Goal: Check status: Check status

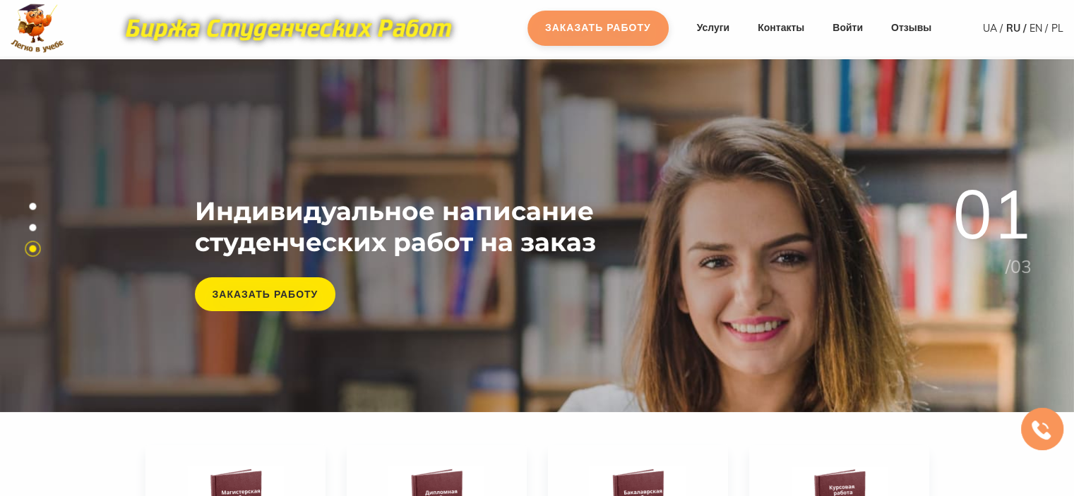
click at [624, 25] on link "Заказать работу" at bounding box center [597, 28] width 141 height 35
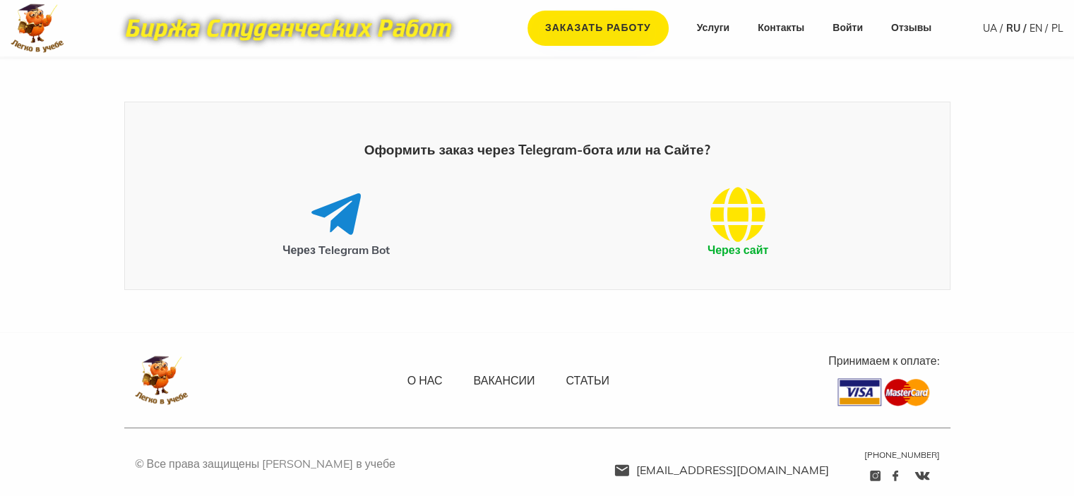
click at [731, 232] on icon at bounding box center [737, 214] width 55 height 56
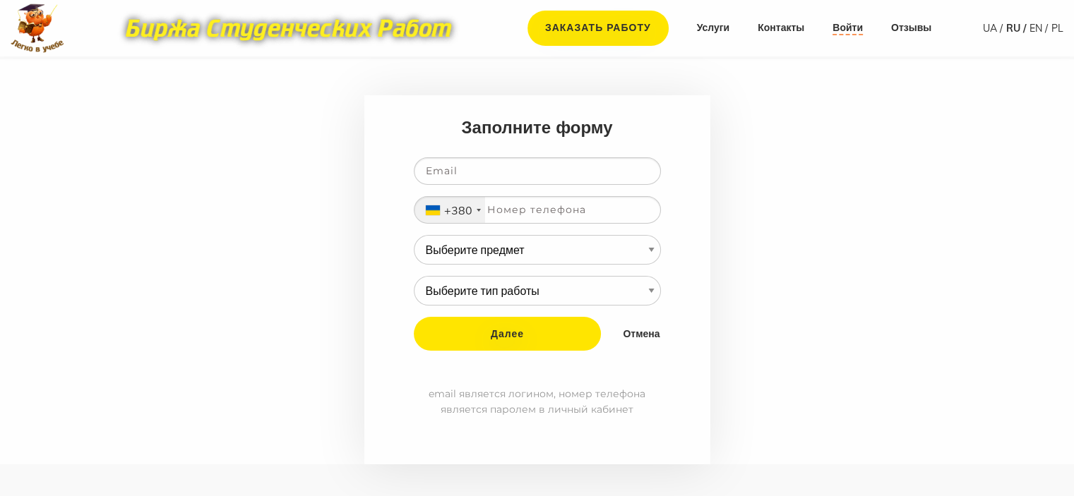
click at [844, 26] on link "Войти" at bounding box center [847, 28] width 30 height 14
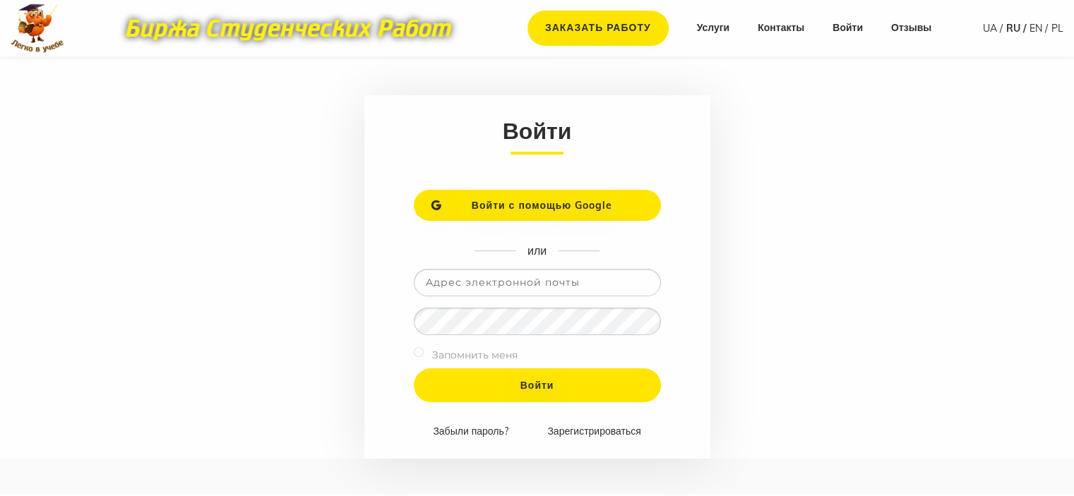
click at [513, 283] on input "email" at bounding box center [537, 283] width 247 height 28
type input "alusak2002@gmail.com"
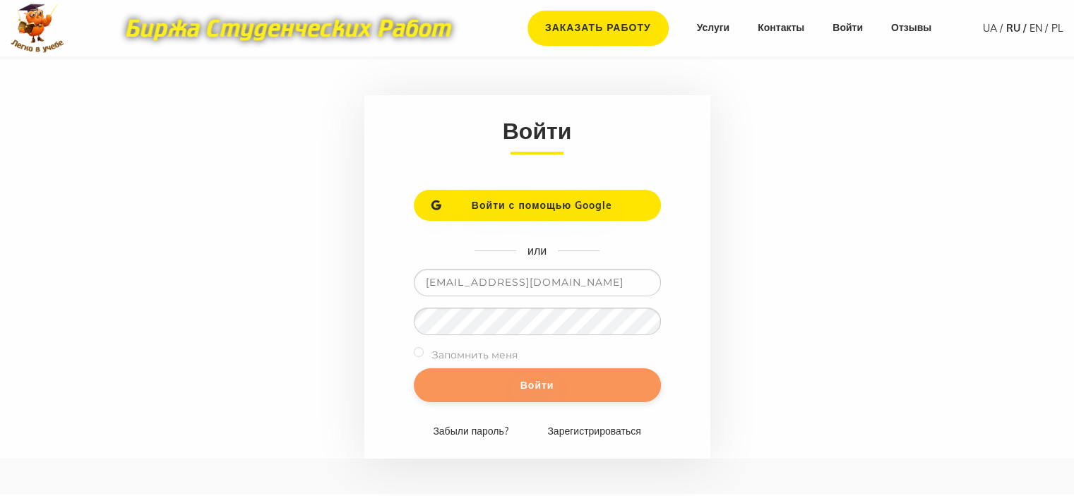
click at [481, 378] on input "Войти" at bounding box center [537, 385] width 247 height 34
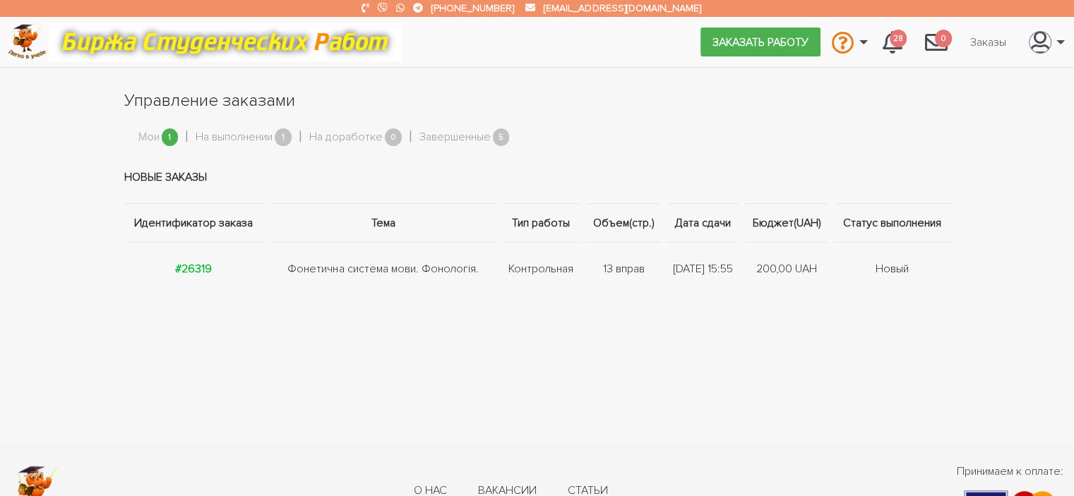
click at [160, 142] on li "Мои 1" at bounding box center [167, 137] width 58 height 27
click at [188, 266] on strong "#26319" at bounding box center [193, 269] width 37 height 14
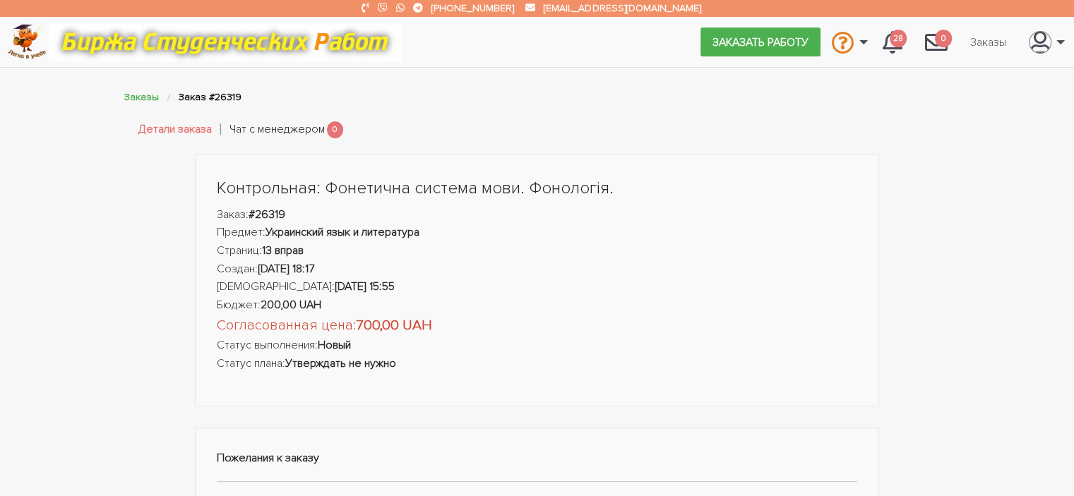
click at [257, 129] on link "Чат с менеджером" at bounding box center [276, 130] width 95 height 18
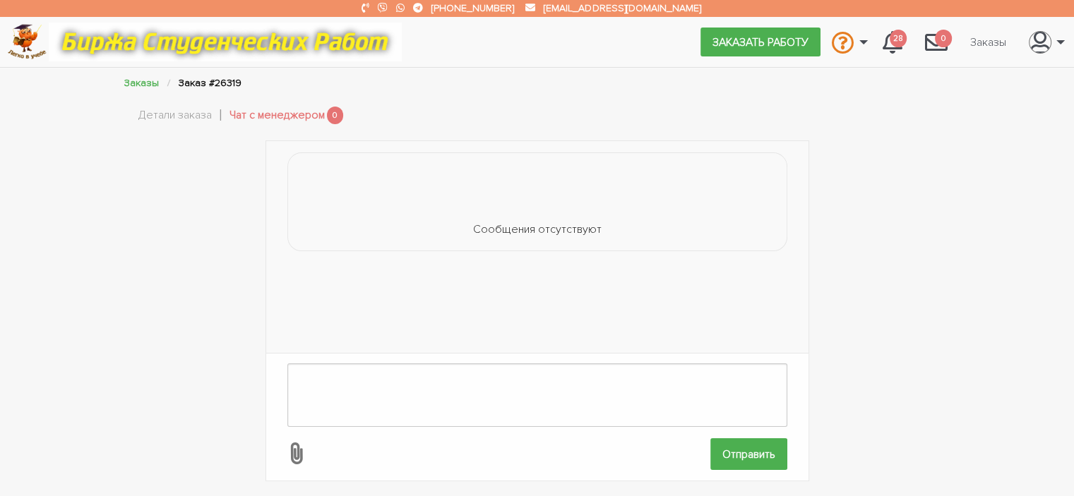
scroll to position [3, 0]
click at [186, 107] on link "Детали заказа" at bounding box center [174, 116] width 73 height 18
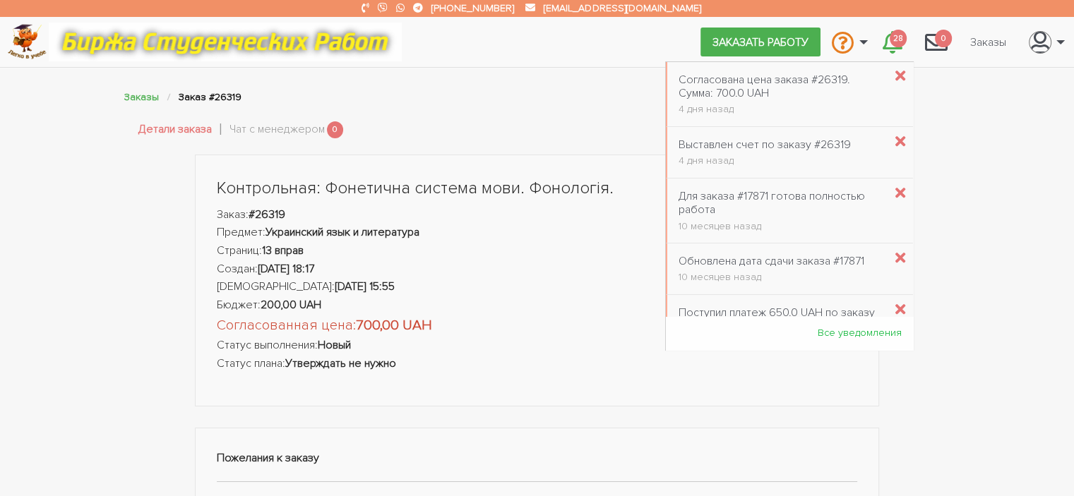
click at [895, 40] on span "28" at bounding box center [897, 39] width 17 height 18
click at [702, 77] on div "Согласована цена заказа #26319. Сумма: 700.0 UAH" at bounding box center [780, 86] width 205 height 27
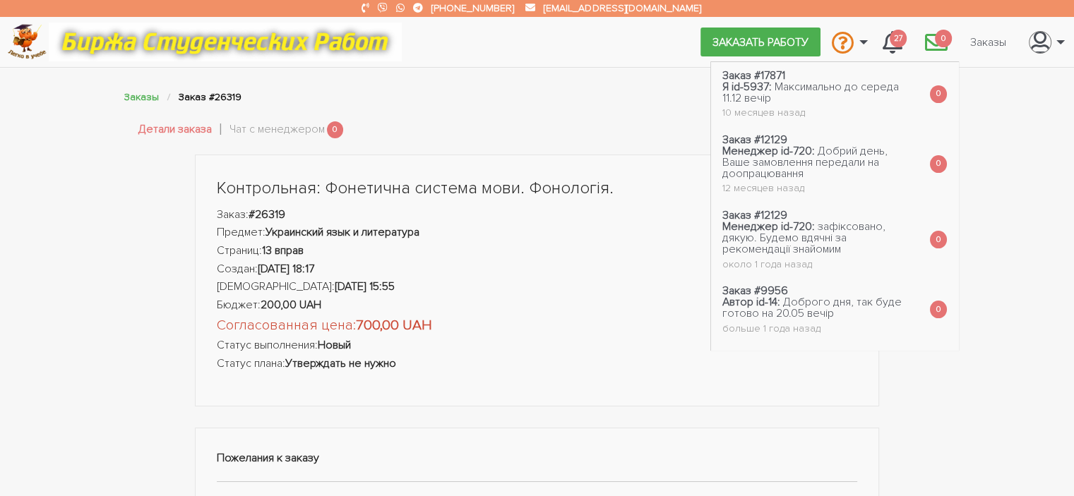
click at [943, 44] on span "0" at bounding box center [943, 39] width 17 height 18
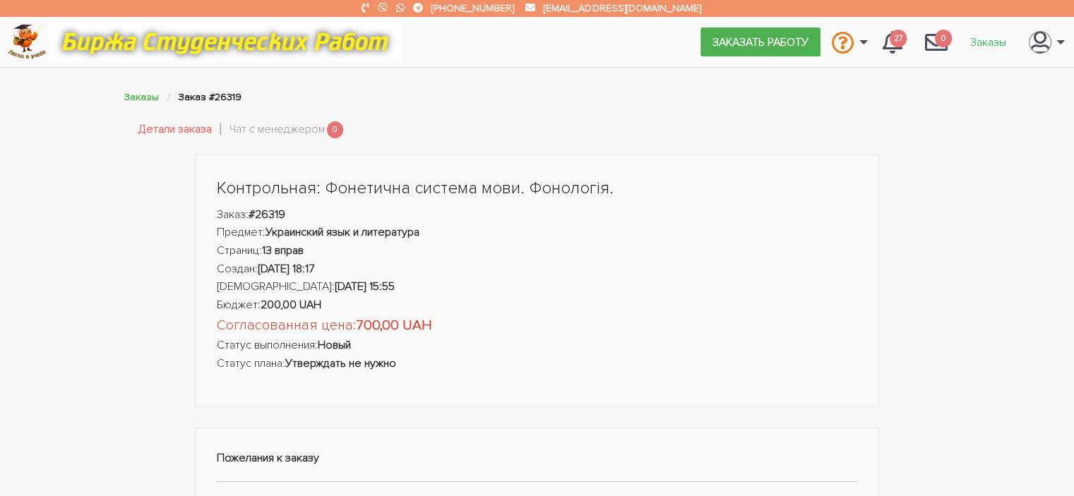
click at [975, 42] on link "Заказы" at bounding box center [988, 41] width 59 height 27
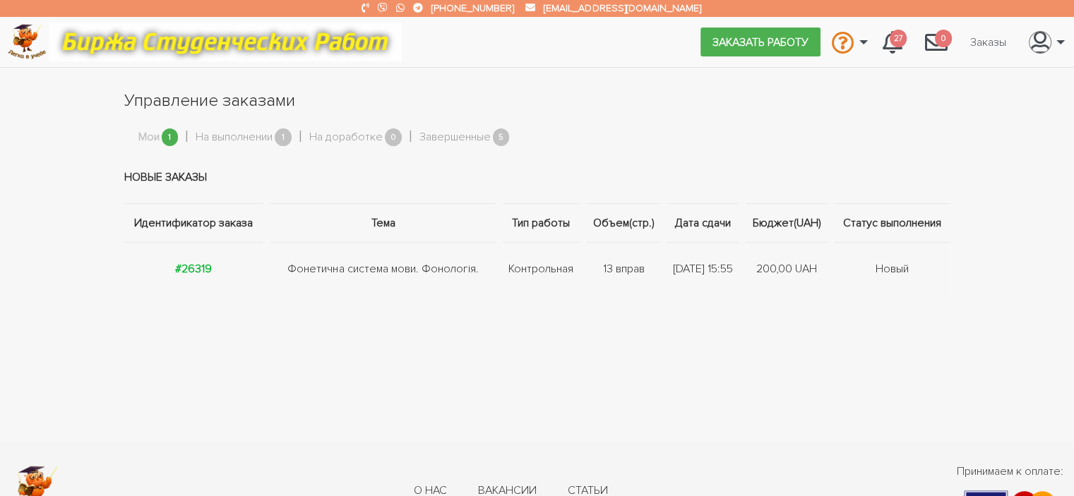
drag, startPoint x: 199, startPoint y: 270, endPoint x: 136, endPoint y: 318, distance: 79.6
click at [136, 318] on section "Управление заказами Мои 1 На выполнении 1 На доработке 0 Завершенные 5 Новые за…" at bounding box center [537, 230] width 1074 height 282
click at [272, 137] on link "На выполнении" at bounding box center [234, 137] width 77 height 18
click at [169, 144] on span "1" at bounding box center [170, 137] width 17 height 18
click at [169, 136] on span "1" at bounding box center [170, 137] width 17 height 18
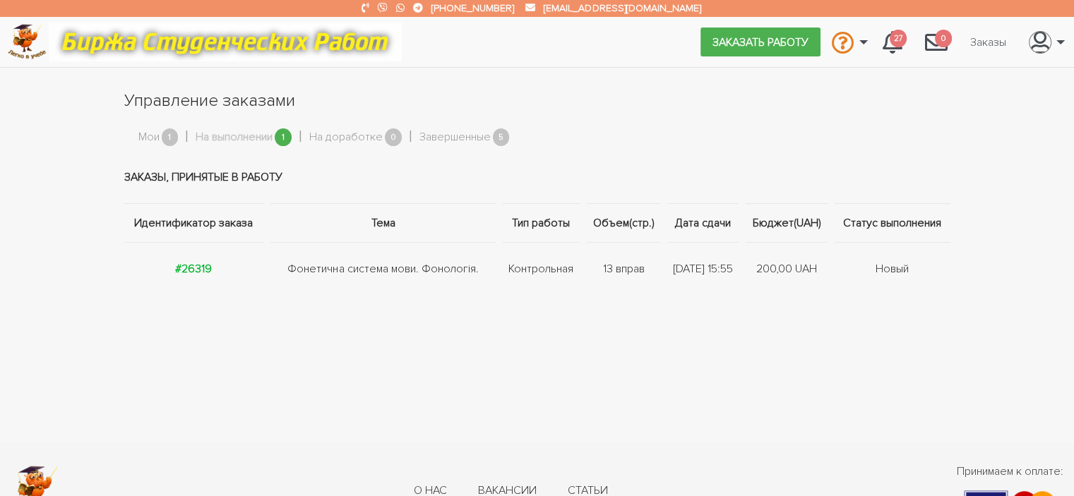
click at [175, 139] on span "1" at bounding box center [170, 137] width 17 height 18
click at [473, 138] on link "Завершенные" at bounding box center [454, 137] width 71 height 18
